Goal: Register for event/course

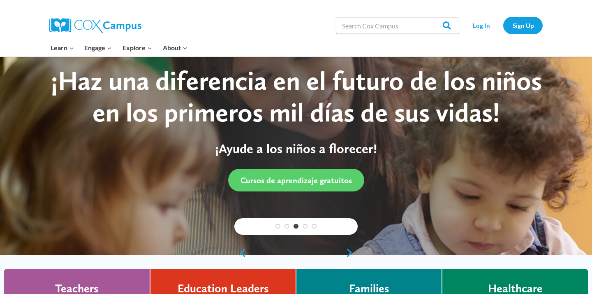
scroll to position [24, 0]
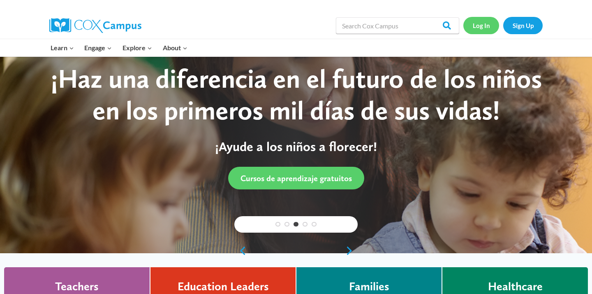
click at [485, 30] on link "Log In" at bounding box center [482, 25] width 36 height 17
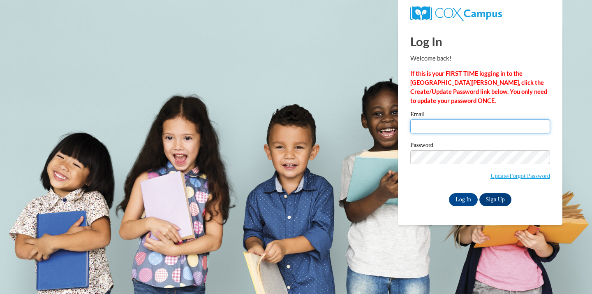
click at [444, 123] on input "Email" at bounding box center [481, 126] width 140 height 14
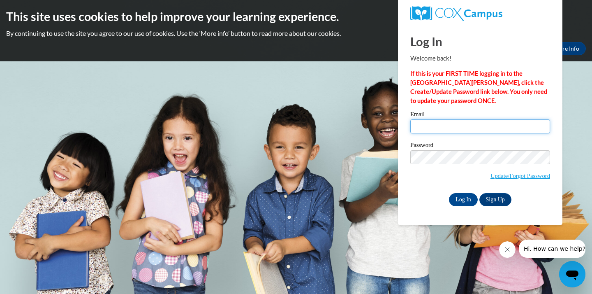
type input "[EMAIL_ADDRESS][DOMAIN_NAME]"
click at [452, 195] on input "Log In" at bounding box center [463, 199] width 29 height 13
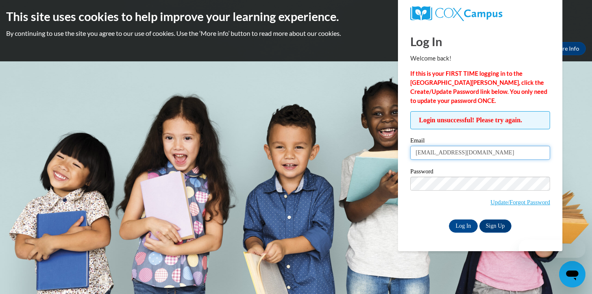
click at [485, 150] on input "[EMAIL_ADDRESS][DOMAIN_NAME]" at bounding box center [481, 153] width 140 height 14
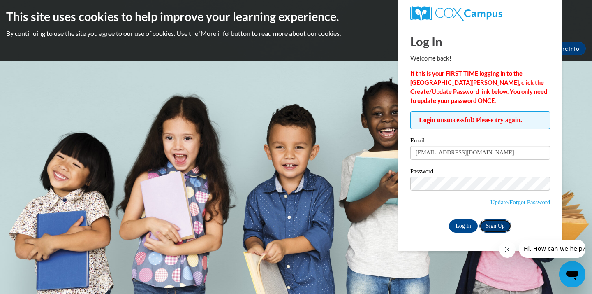
click at [498, 230] on link "Sign Up" at bounding box center [496, 225] width 32 height 13
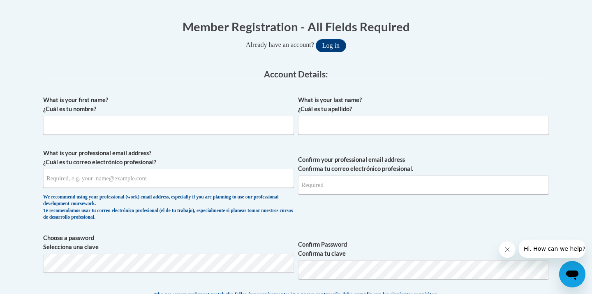
scroll to position [158, 0]
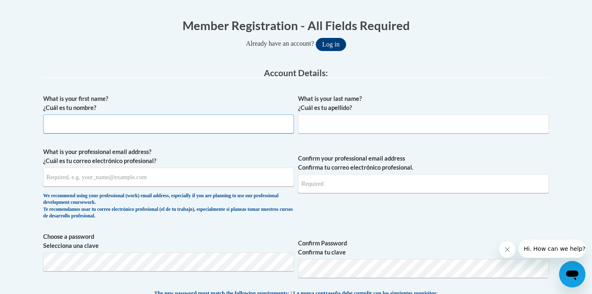
click at [177, 126] on input "What is your first name? ¿Cuál es tu nombre?" at bounding box center [168, 123] width 251 height 19
type input "Genna"
type input "Lawson"
type input "gdiane2006@gmail.com"
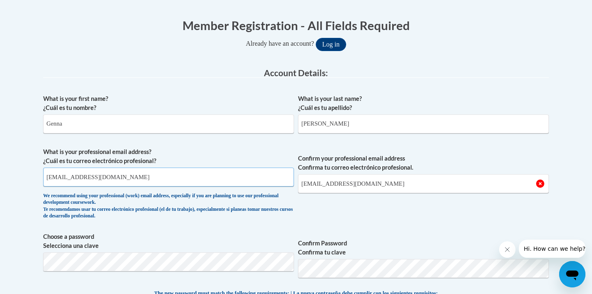
click at [142, 174] on input "gdiane2006@gmail.com" at bounding box center [168, 176] width 251 height 19
type input "[EMAIL_ADDRESS][DOMAIN_NAME]"
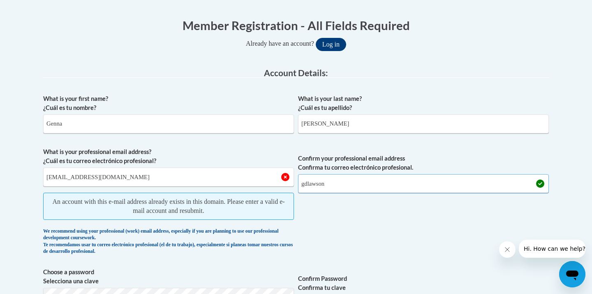
type input "gdlawson"
click at [338, 50] on button "Log in" at bounding box center [331, 44] width 30 height 13
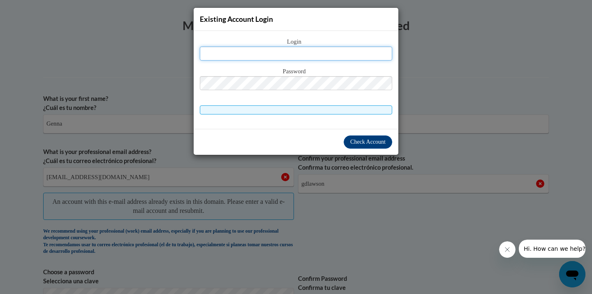
click at [337, 50] on input "text" at bounding box center [296, 53] width 193 height 14
type input "gdlawson@yhc.edu"
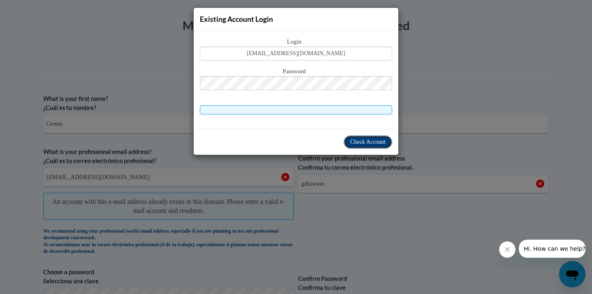
click at [362, 142] on span "Check Account" at bounding box center [367, 142] width 35 height 6
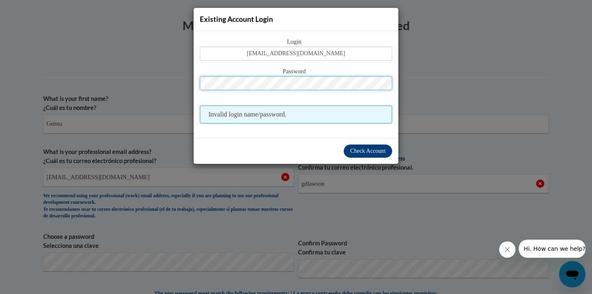
click at [316, 38] on button "Log in" at bounding box center [331, 44] width 30 height 13
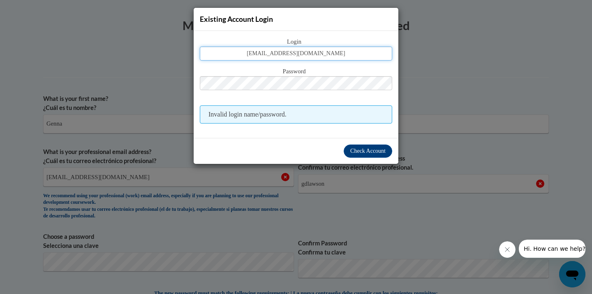
click at [300, 53] on input "[EMAIL_ADDRESS][DOMAIN_NAME]" at bounding box center [296, 53] width 193 height 14
click at [295, 54] on input "[EMAIL_ADDRESS][DOMAIN_NAME]" at bounding box center [296, 53] width 193 height 14
click at [342, 54] on input "[EMAIL_ADDRESS][DOMAIN_NAME]" at bounding box center [296, 53] width 193 height 14
click at [424, 101] on div "Existing Account Login Login gdlawson@yhc.edu Password Invalid login name/passw…" at bounding box center [296, 147] width 592 height 294
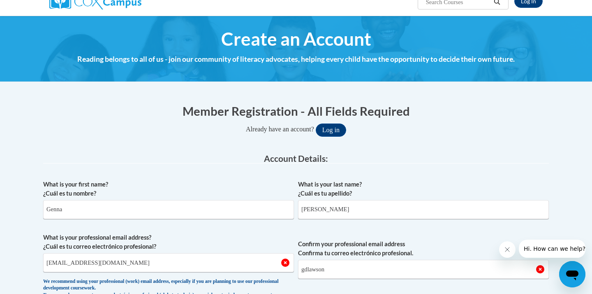
scroll to position [0, 0]
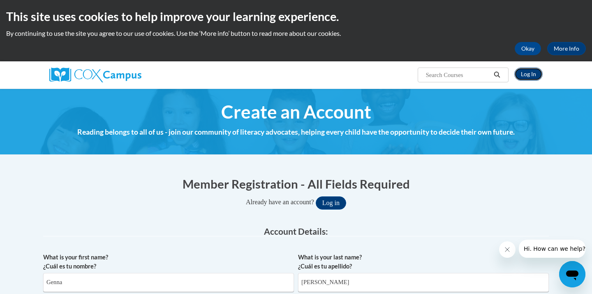
click at [536, 77] on link "Log In" at bounding box center [529, 73] width 28 height 13
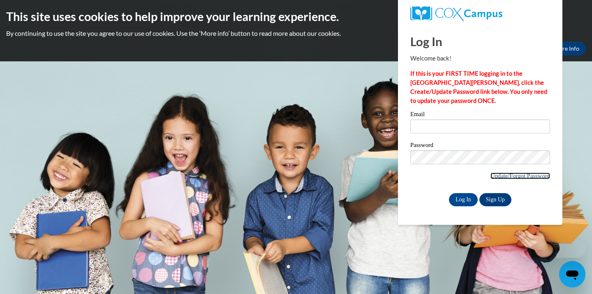
click at [499, 174] on link "Update/Forgot Password" at bounding box center [521, 175] width 60 height 7
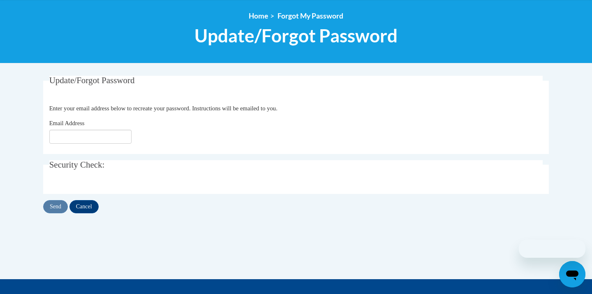
scroll to position [98, 0]
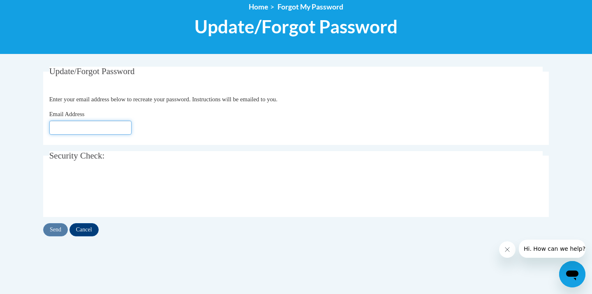
click at [106, 123] on input "Email Address" at bounding box center [90, 128] width 82 height 14
type input "gdlawson@yhc.edu"
click at [35, 162] on body "This site uses cookies to help improve your learning experience. By continuing …" at bounding box center [296, 174] width 592 height 545
click at [56, 227] on input "Send" at bounding box center [55, 229] width 25 height 13
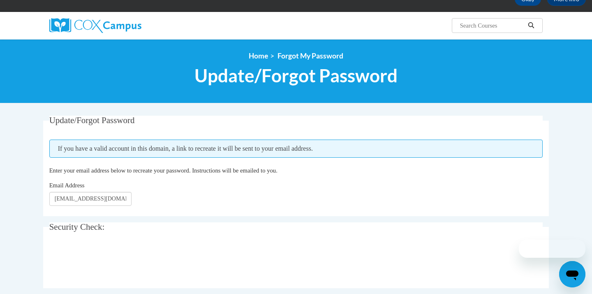
scroll to position [72, 0]
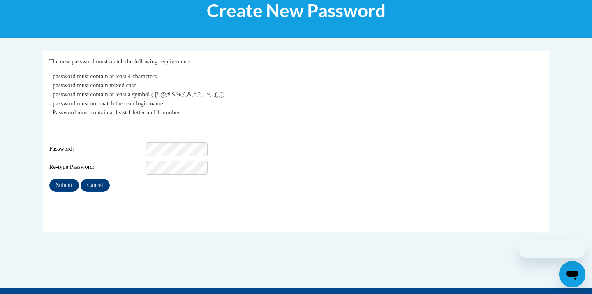
scroll to position [117, 0]
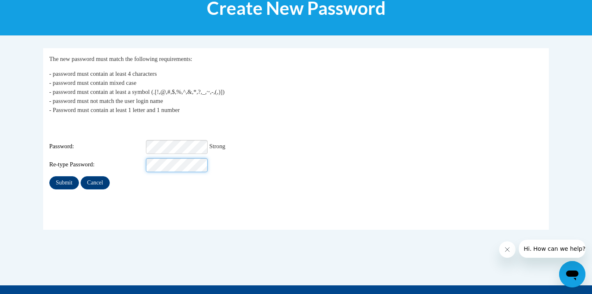
click at [49, 176] on input "Submit" at bounding box center [64, 182] width 30 height 13
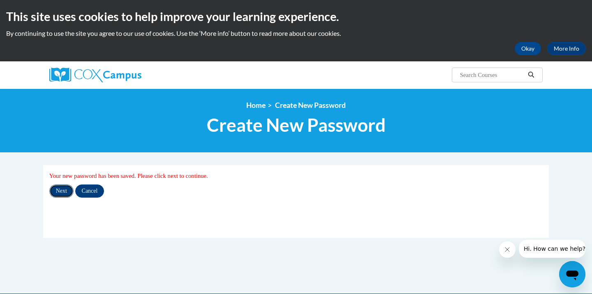
click at [56, 190] on input "Next" at bounding box center [61, 190] width 24 height 13
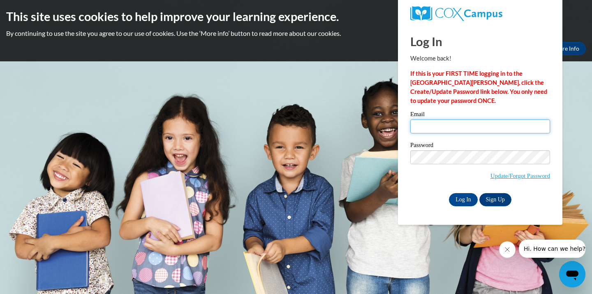
type input "[EMAIL_ADDRESS][DOMAIN_NAME]"
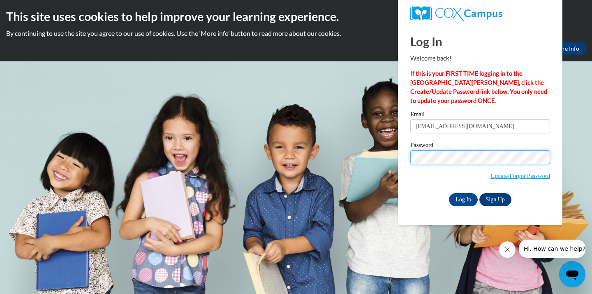
click at [449, 193] on input "Log In" at bounding box center [463, 199] width 29 height 13
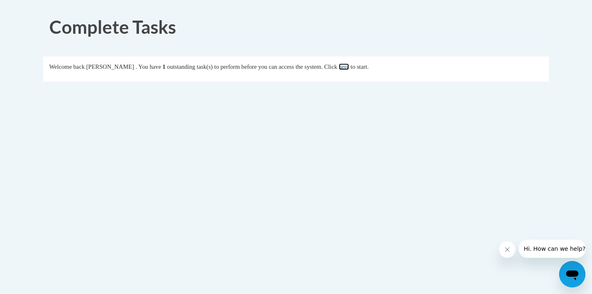
click at [349, 68] on link "here" at bounding box center [344, 66] width 10 height 7
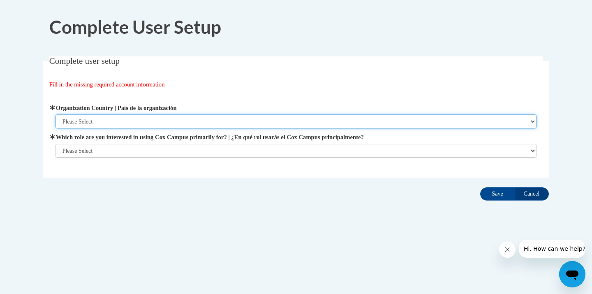
click at [290, 118] on select "Please Select United States | Estados Unidos Outside of the United States | Fue…" at bounding box center [297, 121] width 482 height 14
select select "ad49bcad-a171-4b2e-b99c-48b446064914"
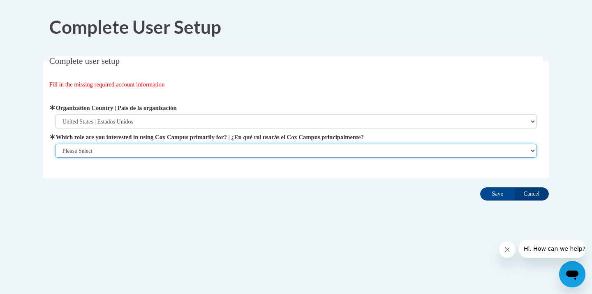
click at [272, 146] on select "Please Select College/University | Colegio/Universidad Community/Nonprofit Part…" at bounding box center [297, 151] width 482 height 14
select select "5a18ea06-2b54-4451-96f2-d152daf9eac5"
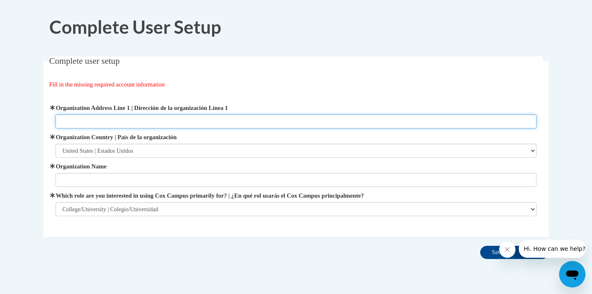
click at [285, 121] on input "Organization Address Line 1 | Dirección de la organización Línea 1" at bounding box center [297, 121] width 482 height 14
type input "1 College Street"
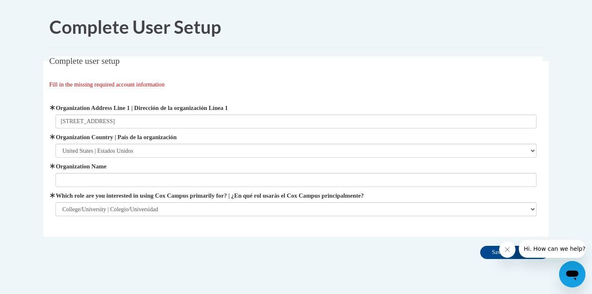
click at [266, 172] on span "Organization Name" at bounding box center [297, 174] width 482 height 25
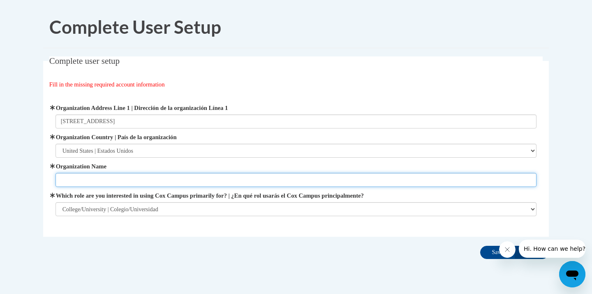
click at [257, 181] on input "Organization Name" at bounding box center [297, 180] width 482 height 14
type input "Young Harris College"
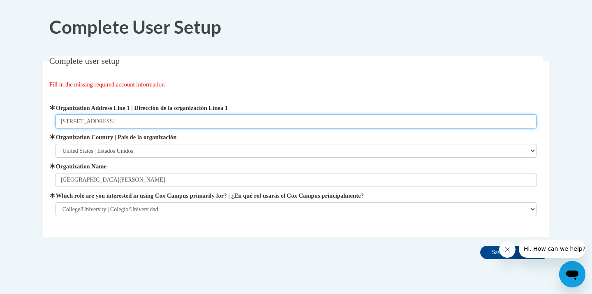
click at [249, 121] on input "1 College Street" at bounding box center [297, 121] width 482 height 14
type input "1 College Street Young Harris, GA 30582"
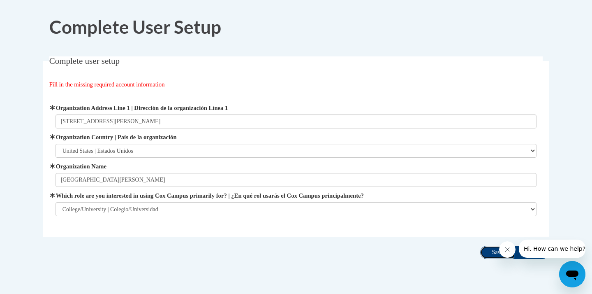
click at [487, 252] on input "Save" at bounding box center [497, 252] width 35 height 13
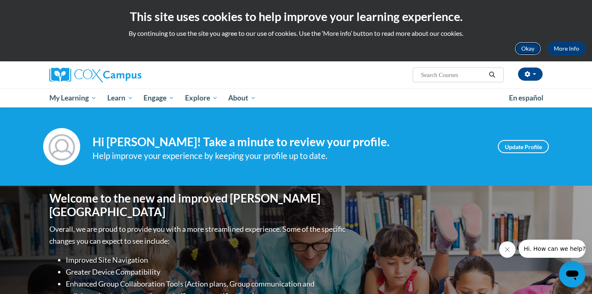
click at [530, 48] on button "Okay" at bounding box center [528, 48] width 26 height 13
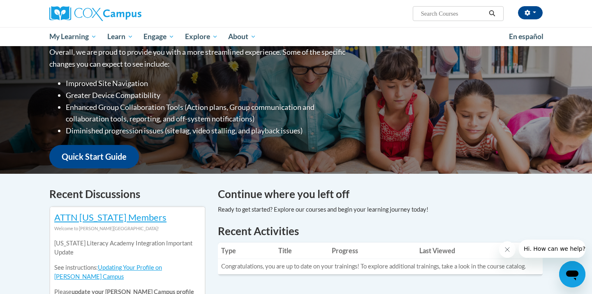
scroll to position [117, 0]
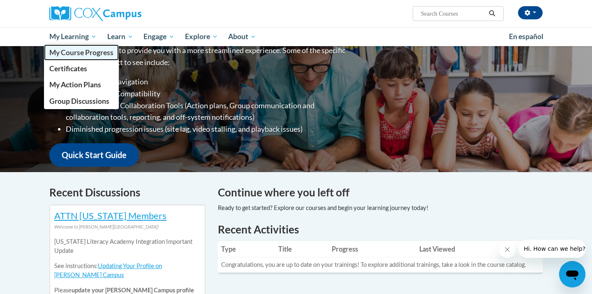
click at [90, 54] on span "My Course Progress" at bounding box center [81, 52] width 64 height 9
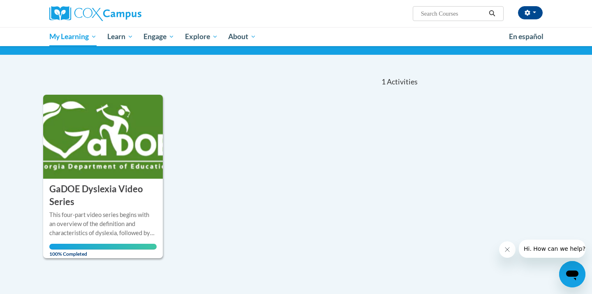
scroll to position [112, 0]
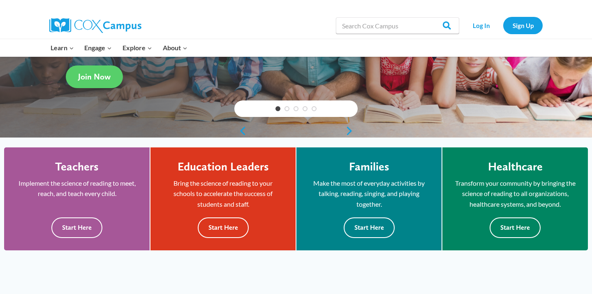
scroll to position [209, 0]
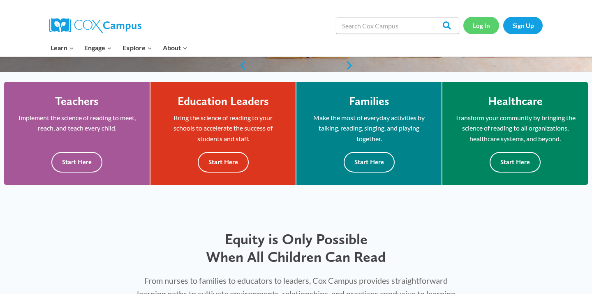
click at [489, 29] on link "Log In" at bounding box center [482, 25] width 36 height 17
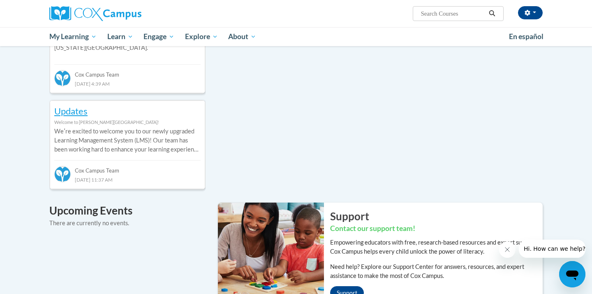
scroll to position [373, 0]
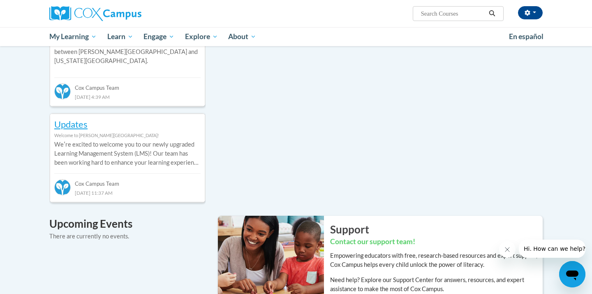
click at [3, 102] on div "Your profile Hi [PERSON_NAME]! Take a minute to review your profile. Help impro…" at bounding box center [296, 130] width 592 height 914
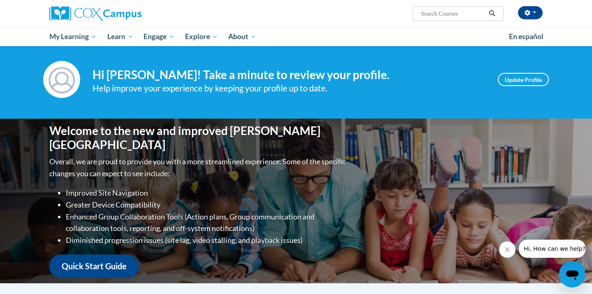
scroll to position [0, 0]
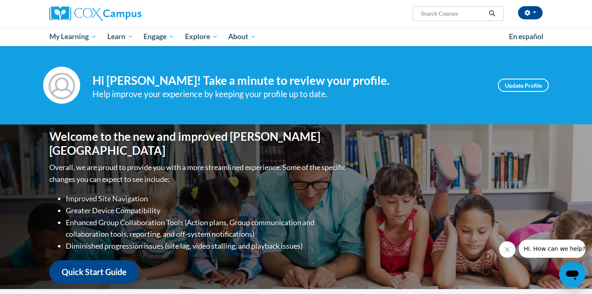
click at [453, 18] on input "Search..." at bounding box center [453, 14] width 66 height 10
type input "Emergent literacy"
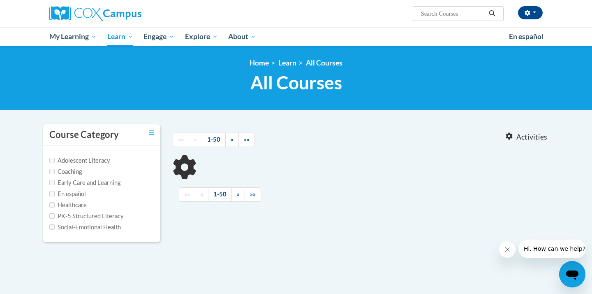
type input "Emergent literacy"
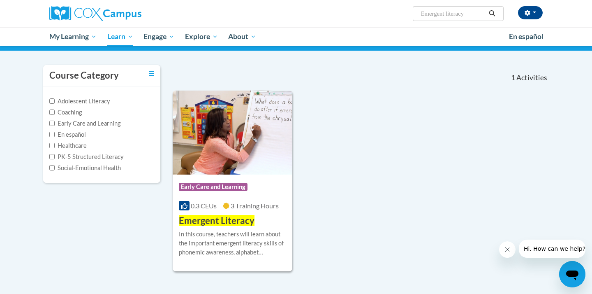
scroll to position [61, 0]
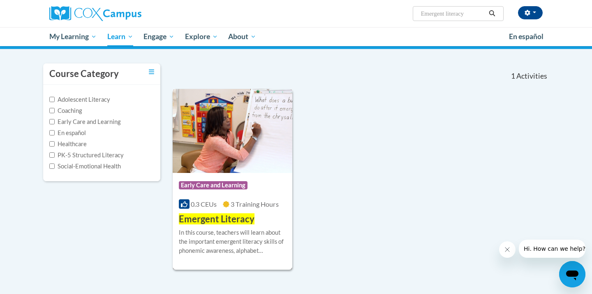
click at [201, 226] on div "More Info Enroll In this course, teachers will learn about the important emerge…" at bounding box center [233, 246] width 120 height 42
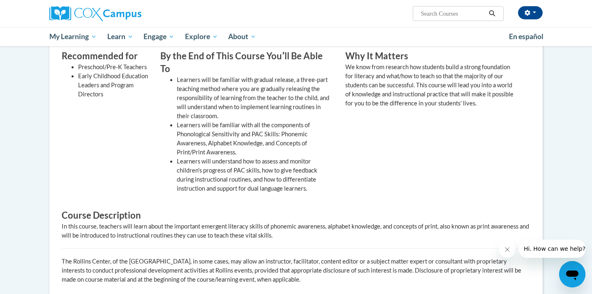
scroll to position [188, 0]
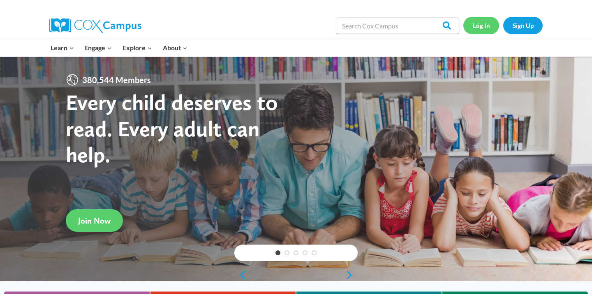
click at [482, 30] on link "Log In" at bounding box center [482, 25] width 36 height 17
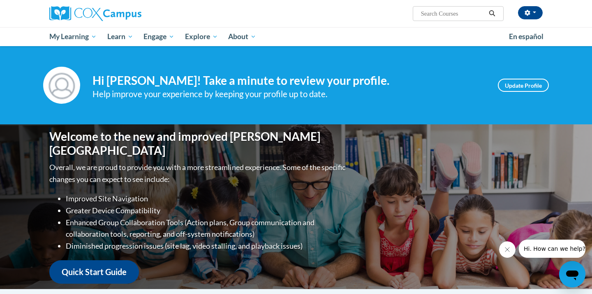
scroll to position [15, 0]
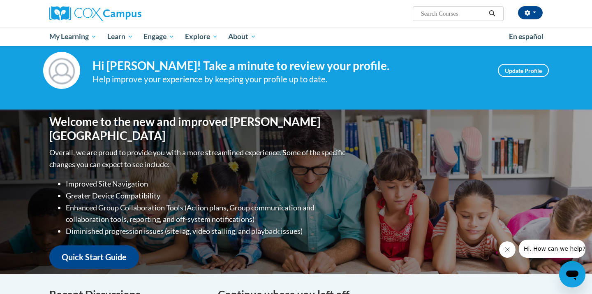
click at [455, 16] on input "Search..." at bounding box center [453, 14] width 66 height 10
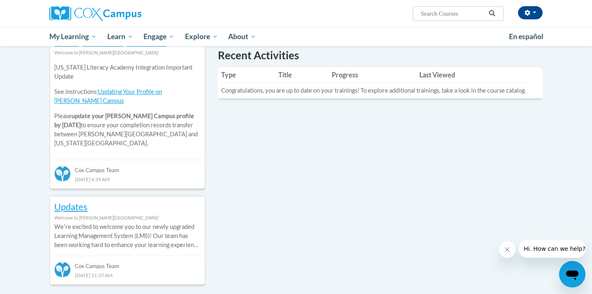
scroll to position [331, 0]
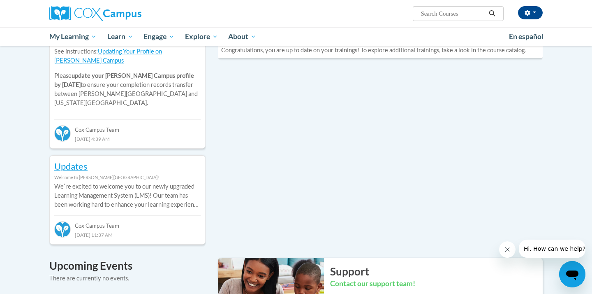
click at [436, 18] on input "Search..." at bounding box center [453, 14] width 66 height 10
type input "Emergent Literacy"
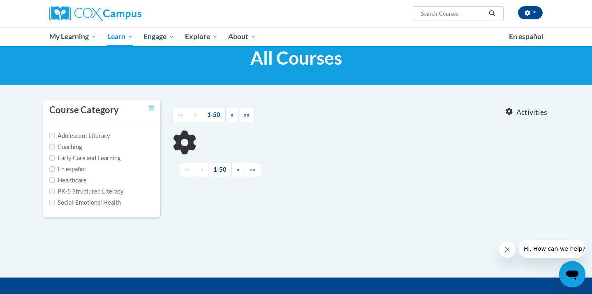
scroll to position [33, 0]
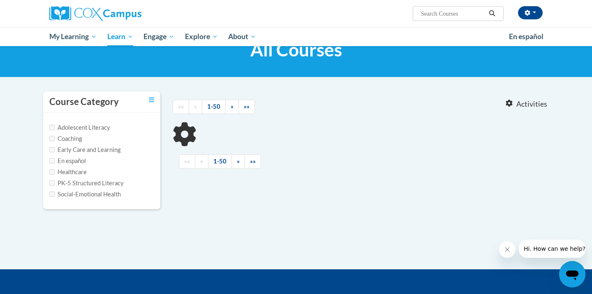
type input "Emergent Literacy"
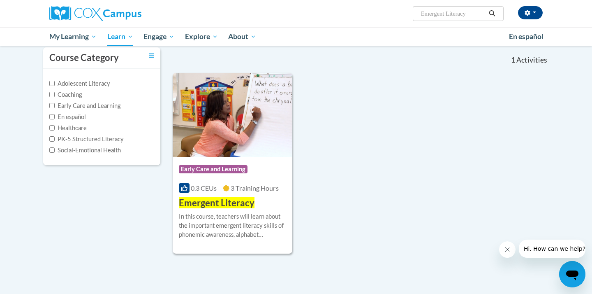
scroll to position [125, 0]
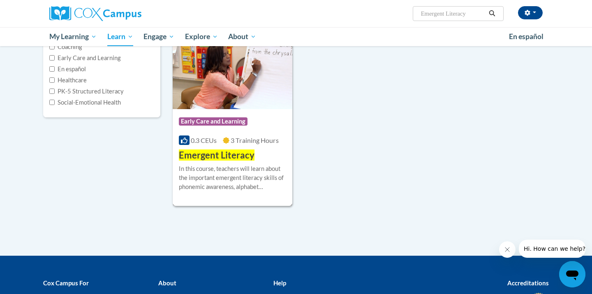
click at [242, 153] on span "Emergent Literacy" at bounding box center [217, 154] width 76 height 11
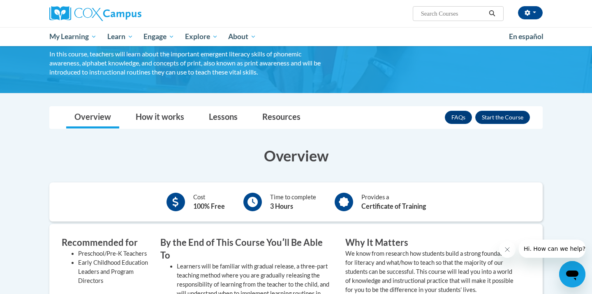
scroll to position [77, 0]
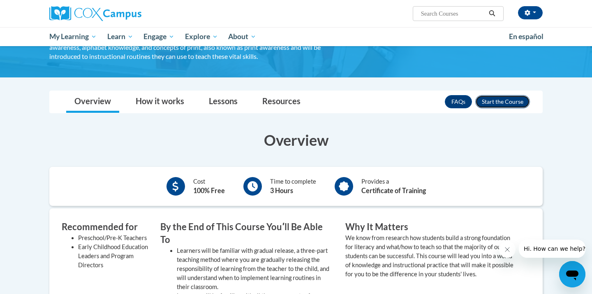
click at [505, 104] on button "Enroll" at bounding box center [502, 101] width 55 height 13
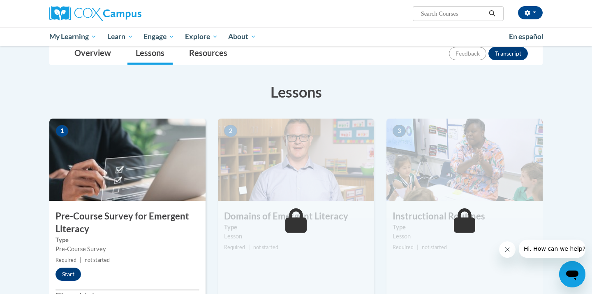
scroll to position [95, 0]
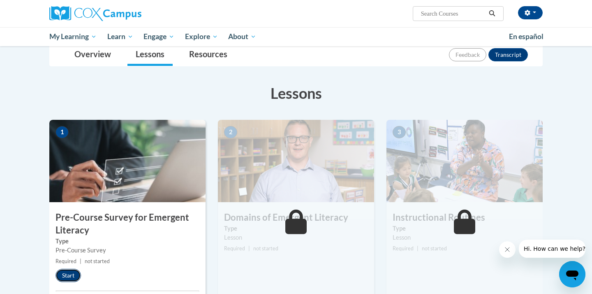
click at [67, 280] on button "Start" at bounding box center [69, 275] width 26 height 13
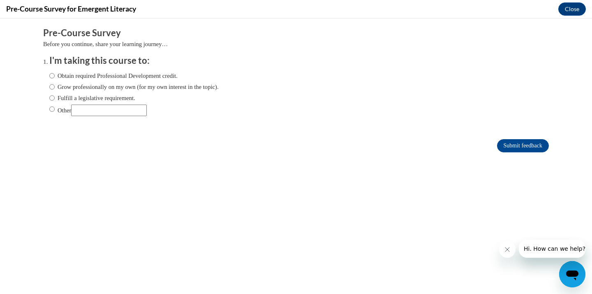
scroll to position [0, 0]
click at [53, 78] on input "Obtain required Professional Development credit." at bounding box center [51, 75] width 5 height 9
radio input "true"
click at [539, 145] on input "Submit feedback" at bounding box center [523, 145] width 52 height 13
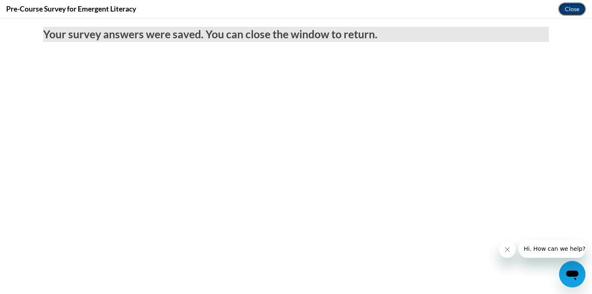
click at [572, 8] on button "Close" at bounding box center [573, 8] width 28 height 13
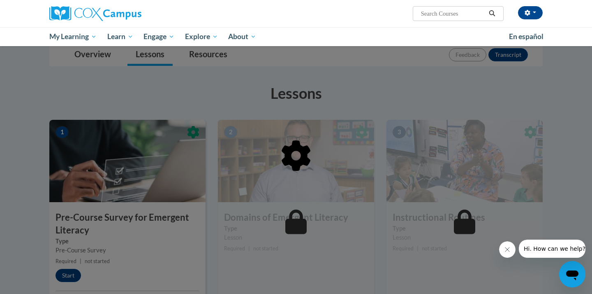
click at [505, 253] on button "Close message from company" at bounding box center [507, 249] width 16 height 16
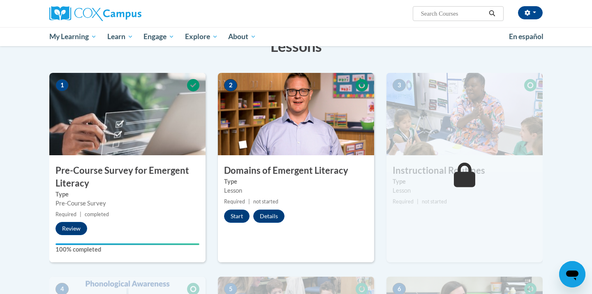
scroll to position [153, 0]
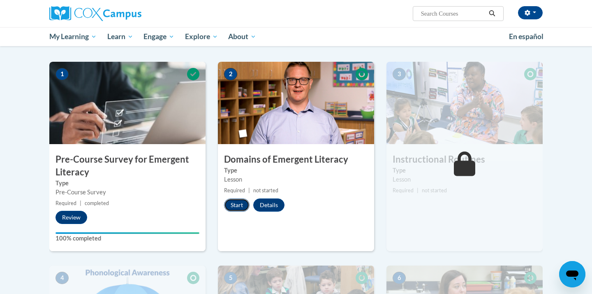
click at [233, 208] on button "Start" at bounding box center [237, 204] width 26 height 13
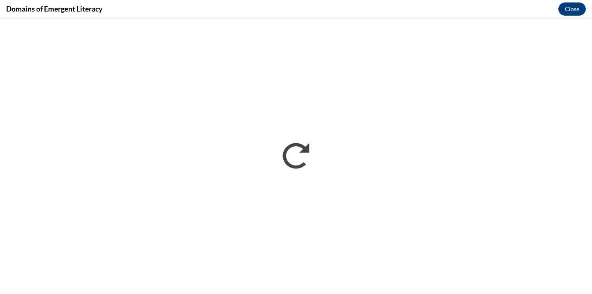
scroll to position [0, 0]
